Goal: Use online tool/utility

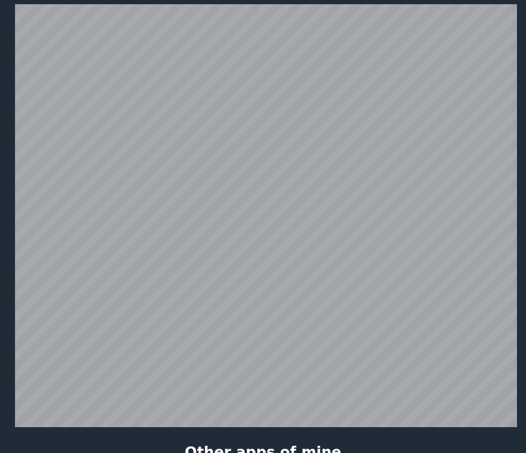
scroll to position [235, 0]
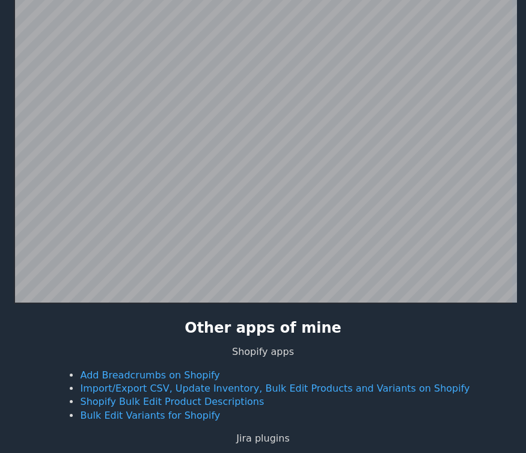
scroll to position [234, 0]
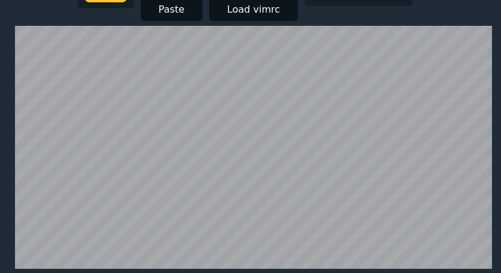
scroll to position [260, 0]
